Goal: Navigation & Orientation: Find specific page/section

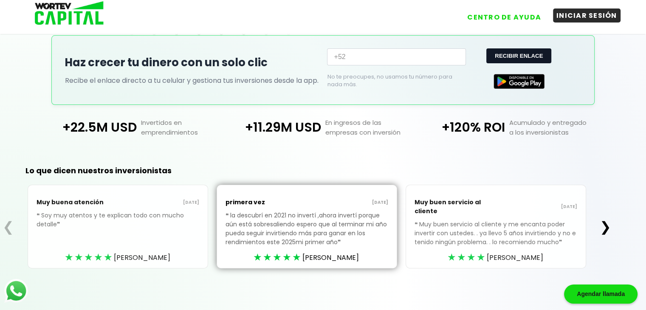
click at [589, 16] on button "INICIAR SESIÓN" at bounding box center [587, 15] width 68 height 14
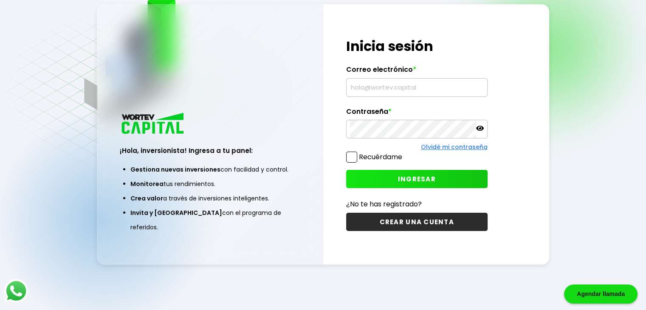
scroll to position [42, 0]
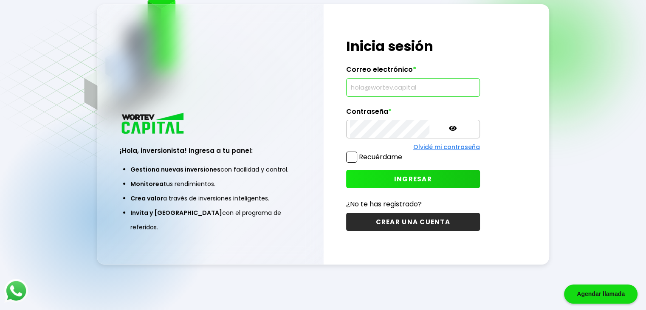
click at [365, 89] on input "text" at bounding box center [413, 88] width 126 height 18
type input "[EMAIL_ADDRESS][DOMAIN_NAME]"
click at [394, 181] on span "INGRESAR" at bounding box center [413, 179] width 38 height 9
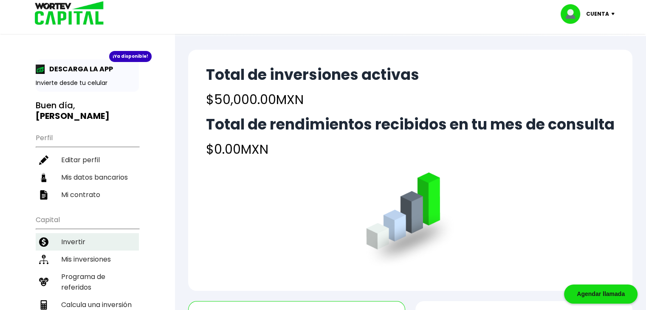
click at [79, 233] on li "Invertir" at bounding box center [87, 241] width 103 height 17
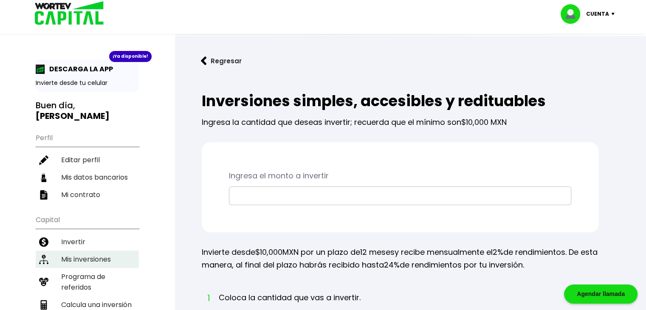
click at [81, 251] on li "Mis inversiones" at bounding box center [87, 259] width 103 height 17
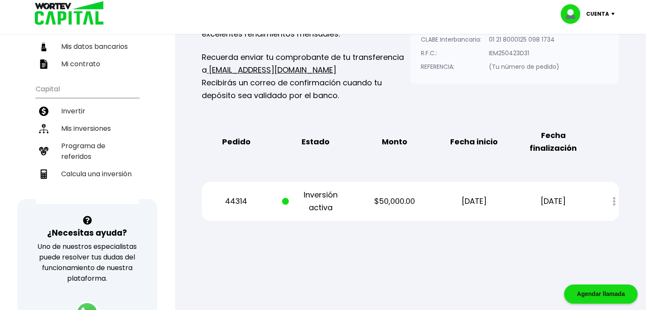
scroll to position [126, 0]
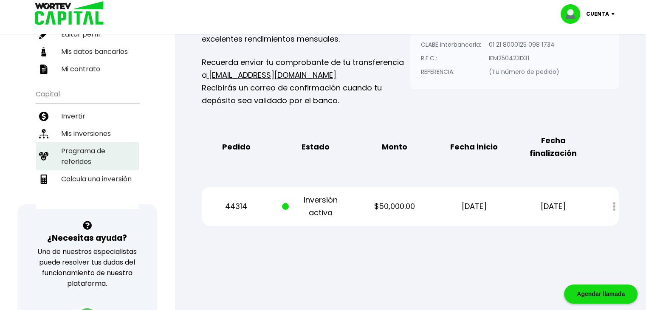
click at [98, 146] on li "Programa de referidos" at bounding box center [87, 156] width 103 height 28
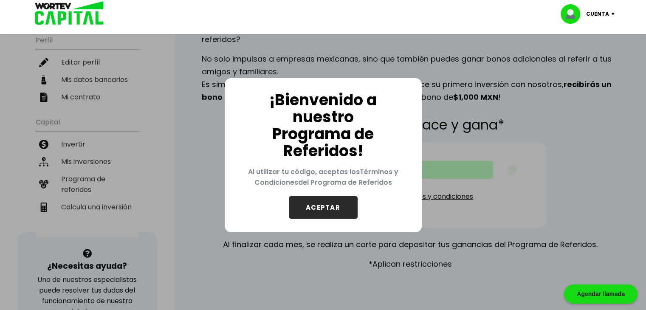
scroll to position [25, 0]
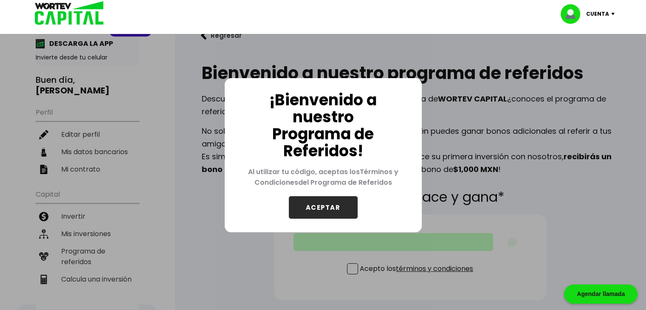
click at [610, 17] on div "Cuenta" at bounding box center [591, 14] width 60 height 20
click at [588, 59] on li "Cerrar sesión" at bounding box center [589, 56] width 68 height 17
